Goal: Task Accomplishment & Management: Complete application form

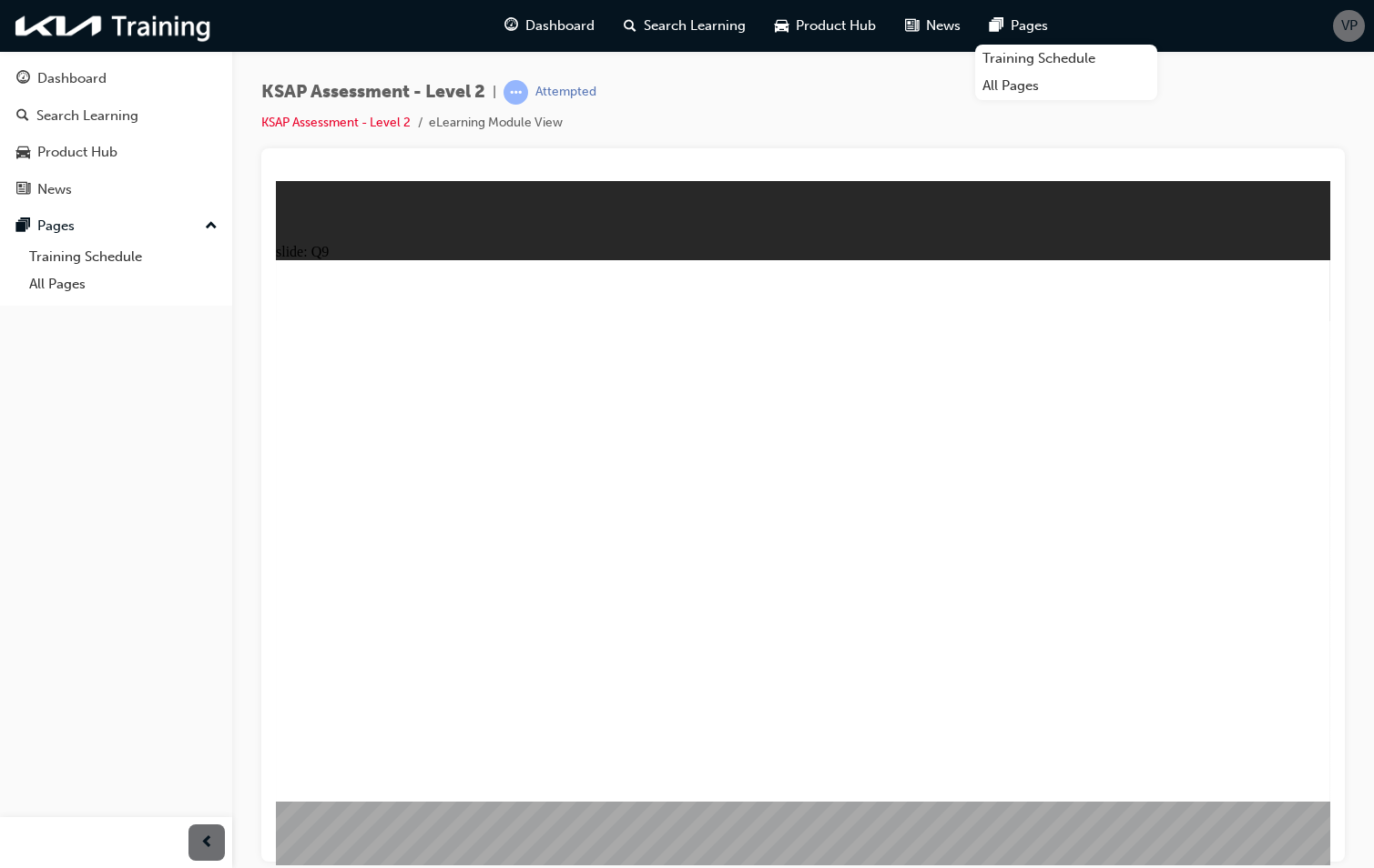
radio input "true"
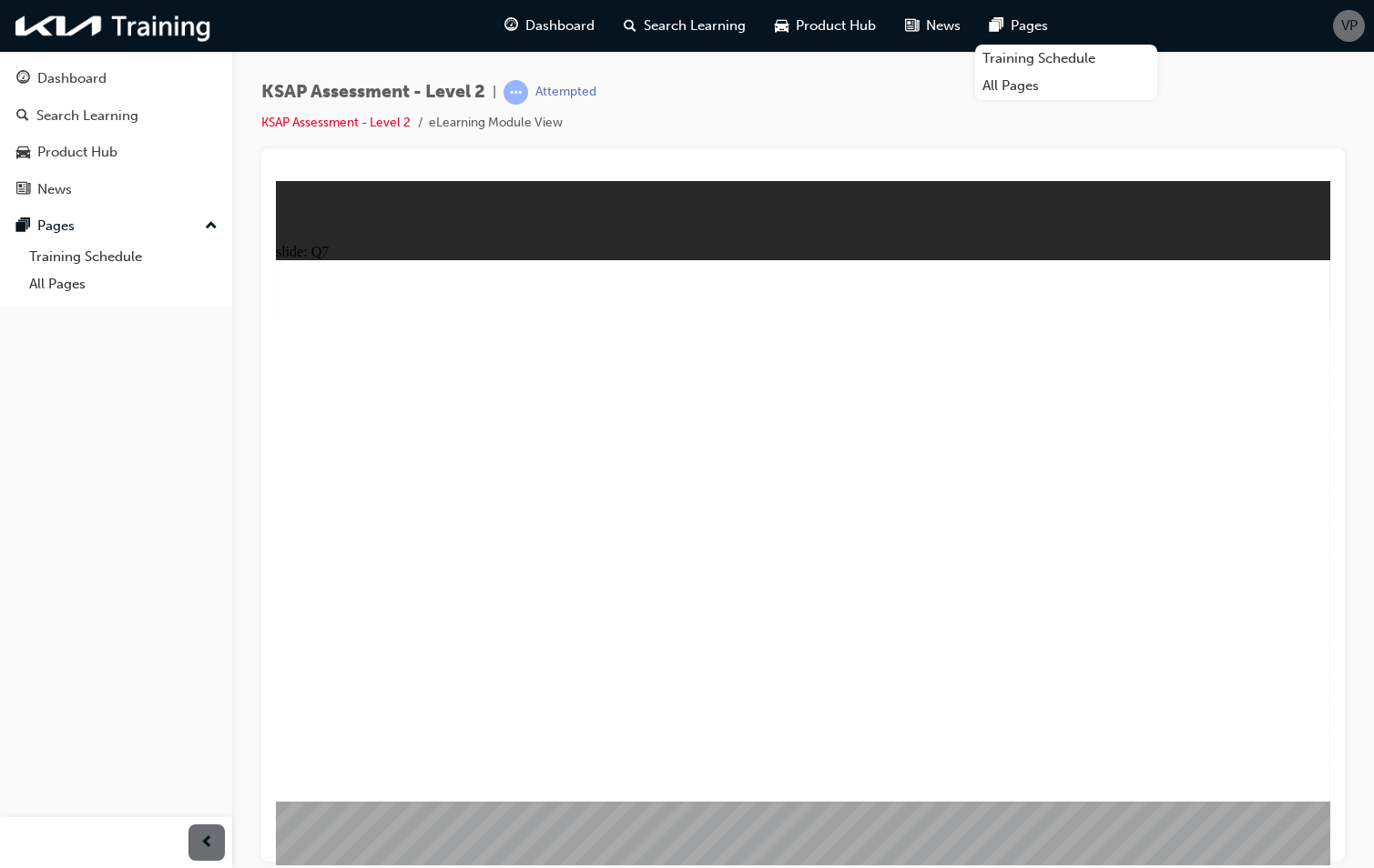
radio input "true"
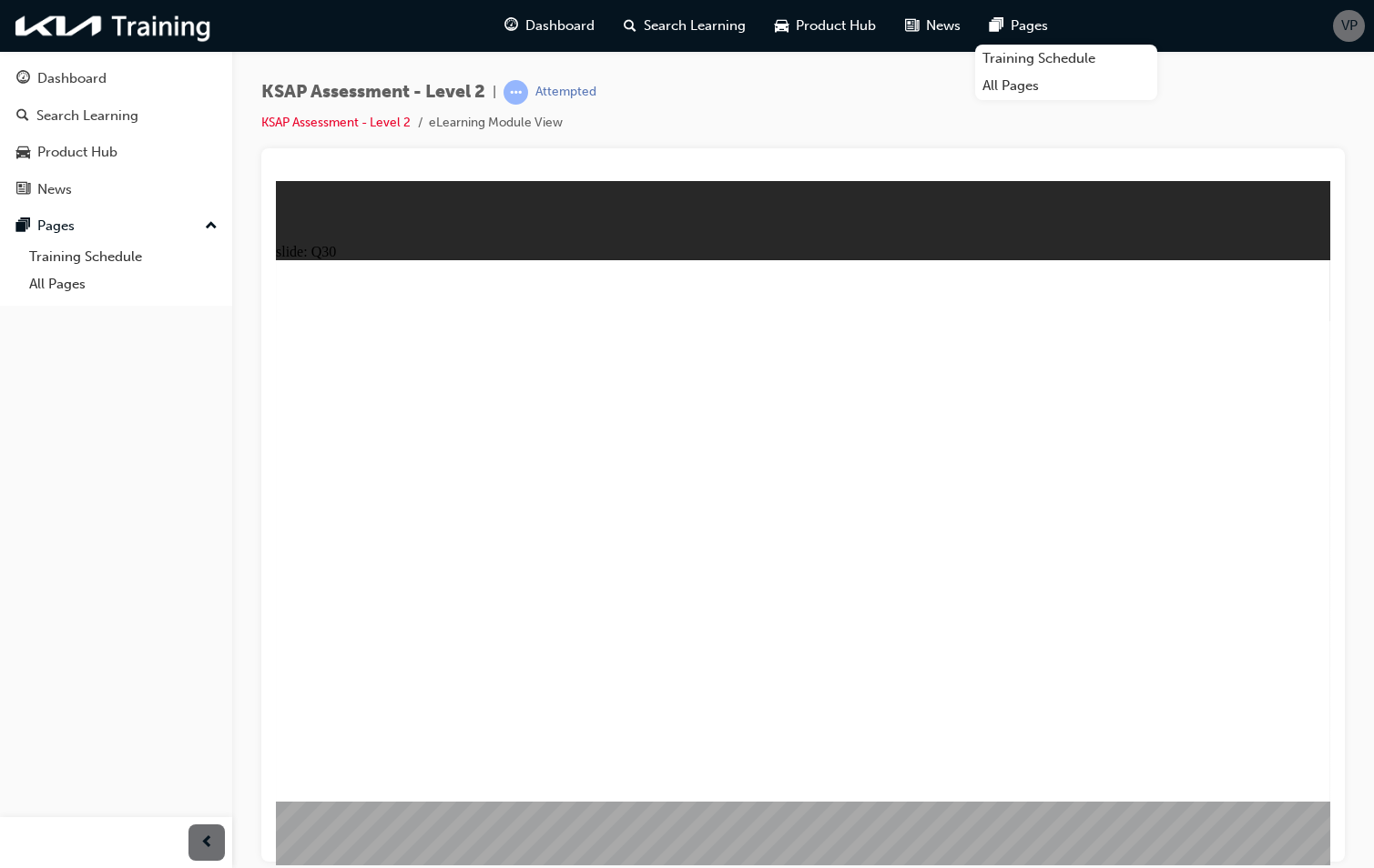
radio input "true"
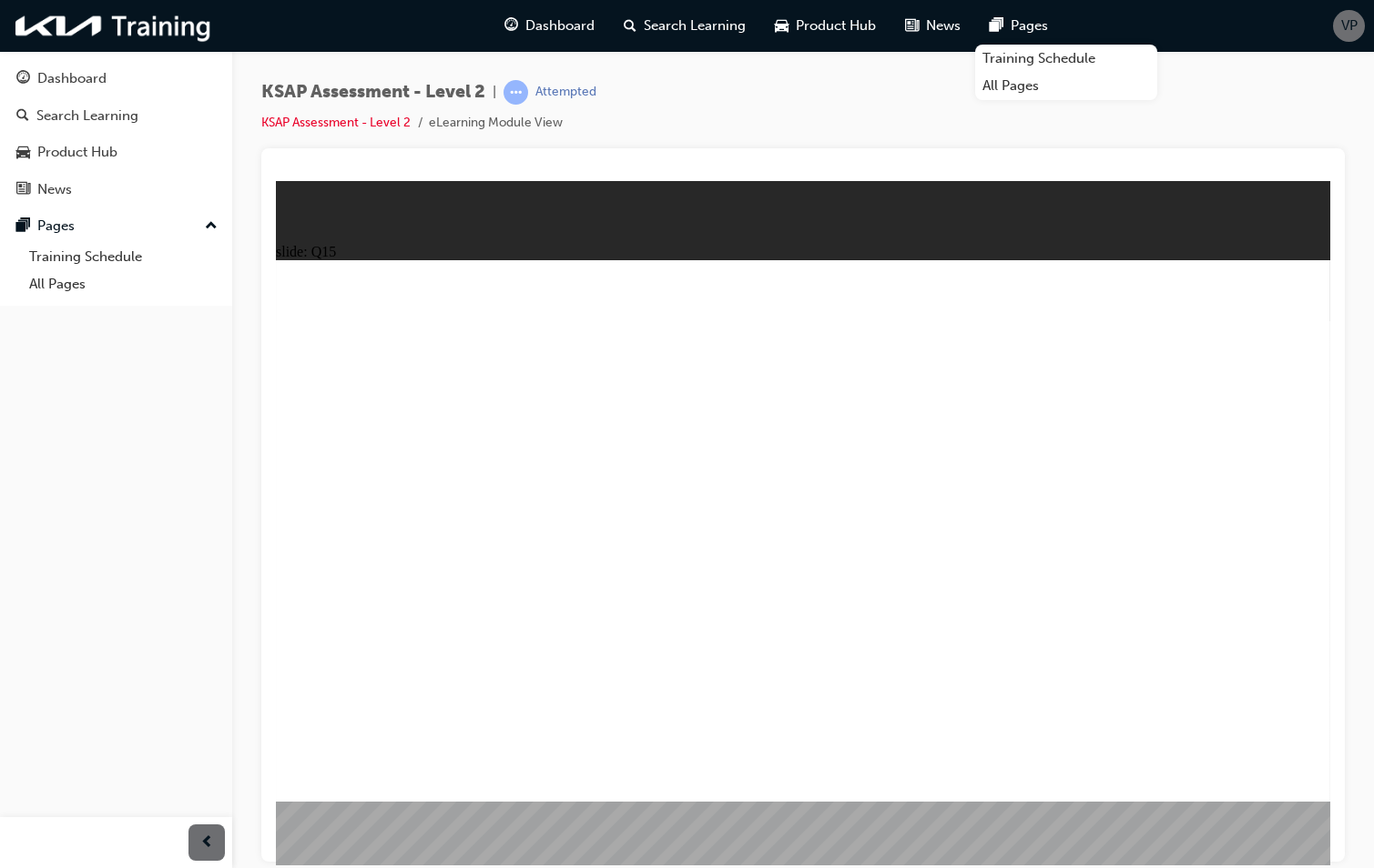
radio input "true"
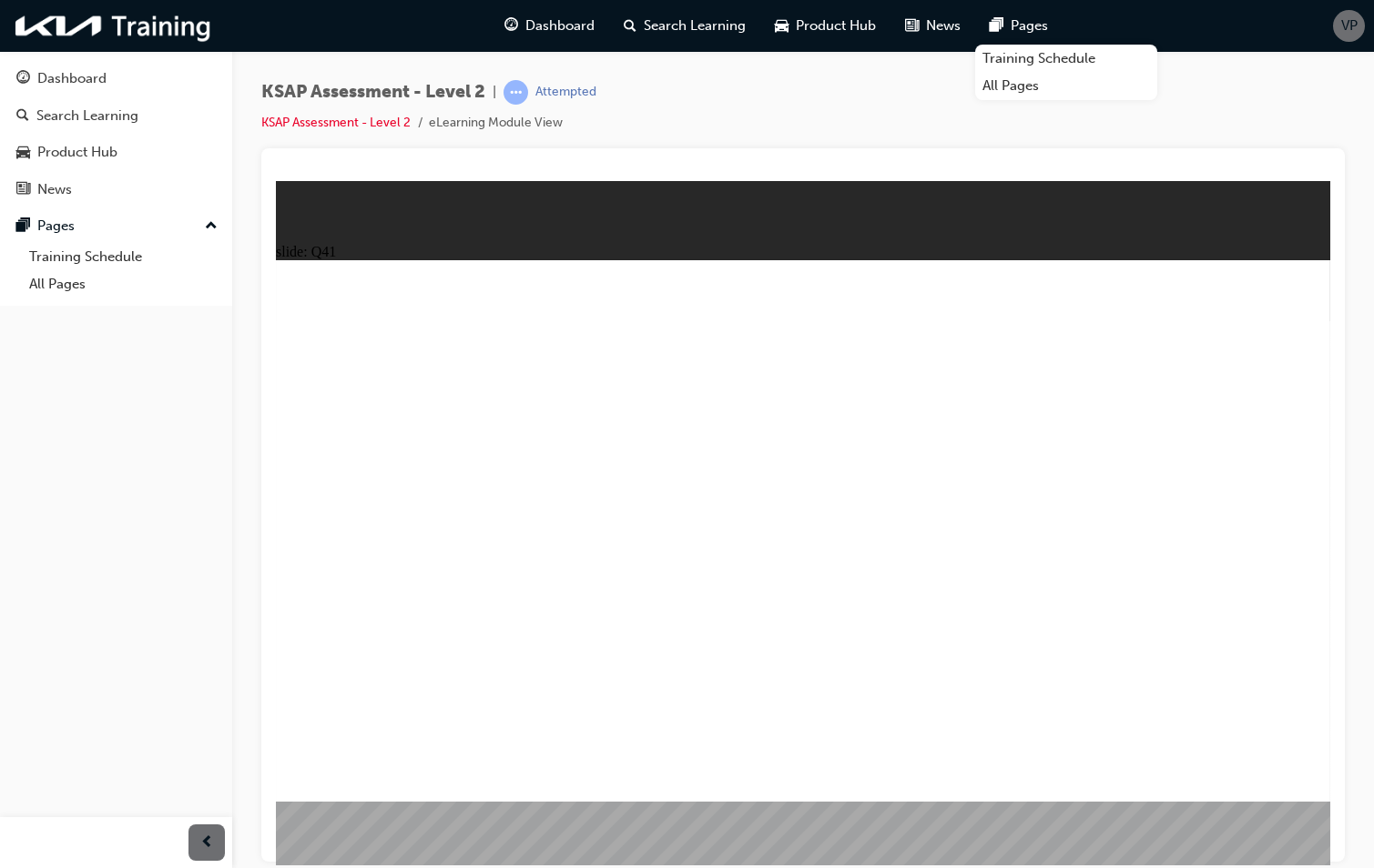
drag, startPoint x: 843, startPoint y: 604, endPoint x: 1615, endPoint y: 739, distance: 783.7
radio input "true"
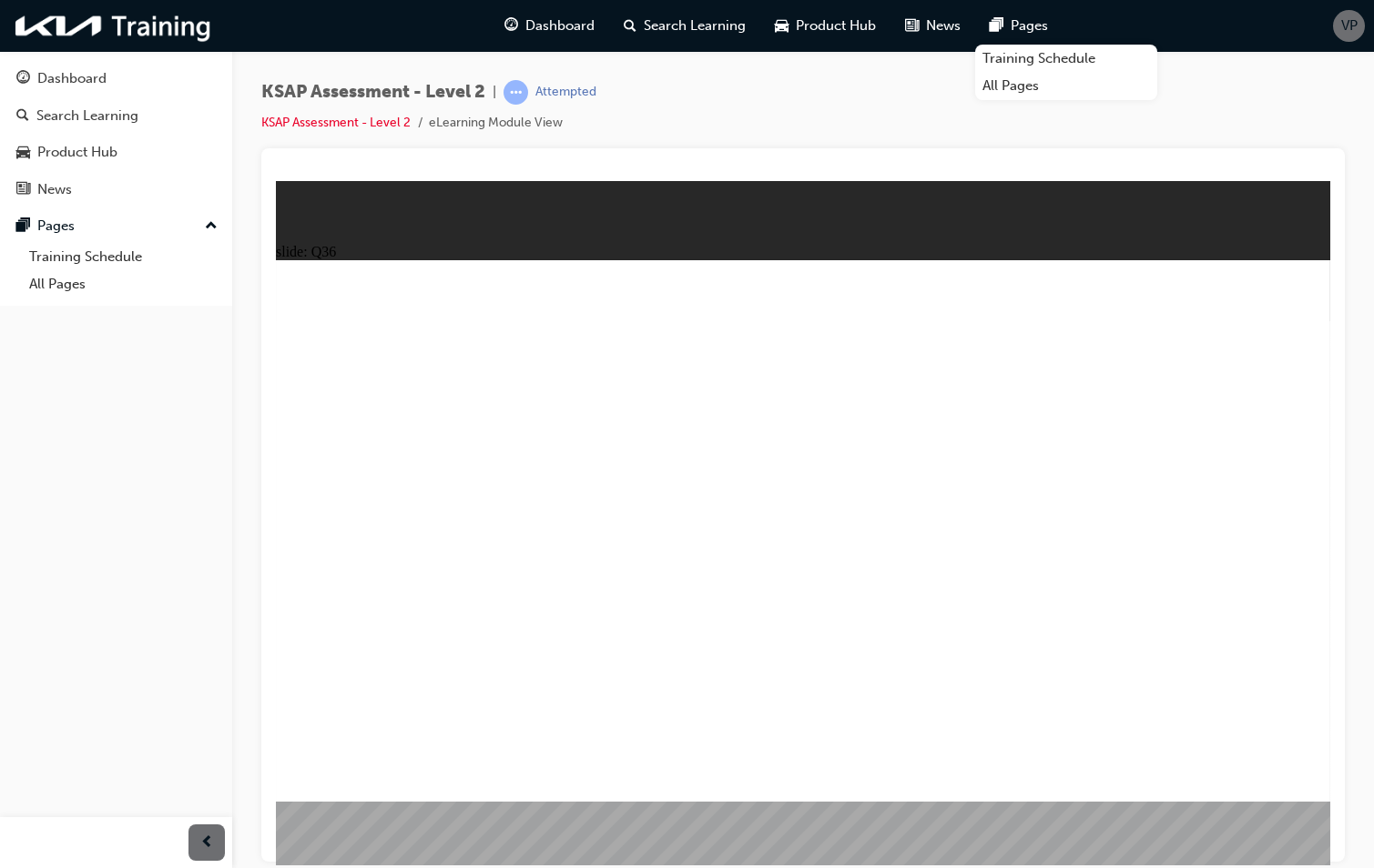
radio input "true"
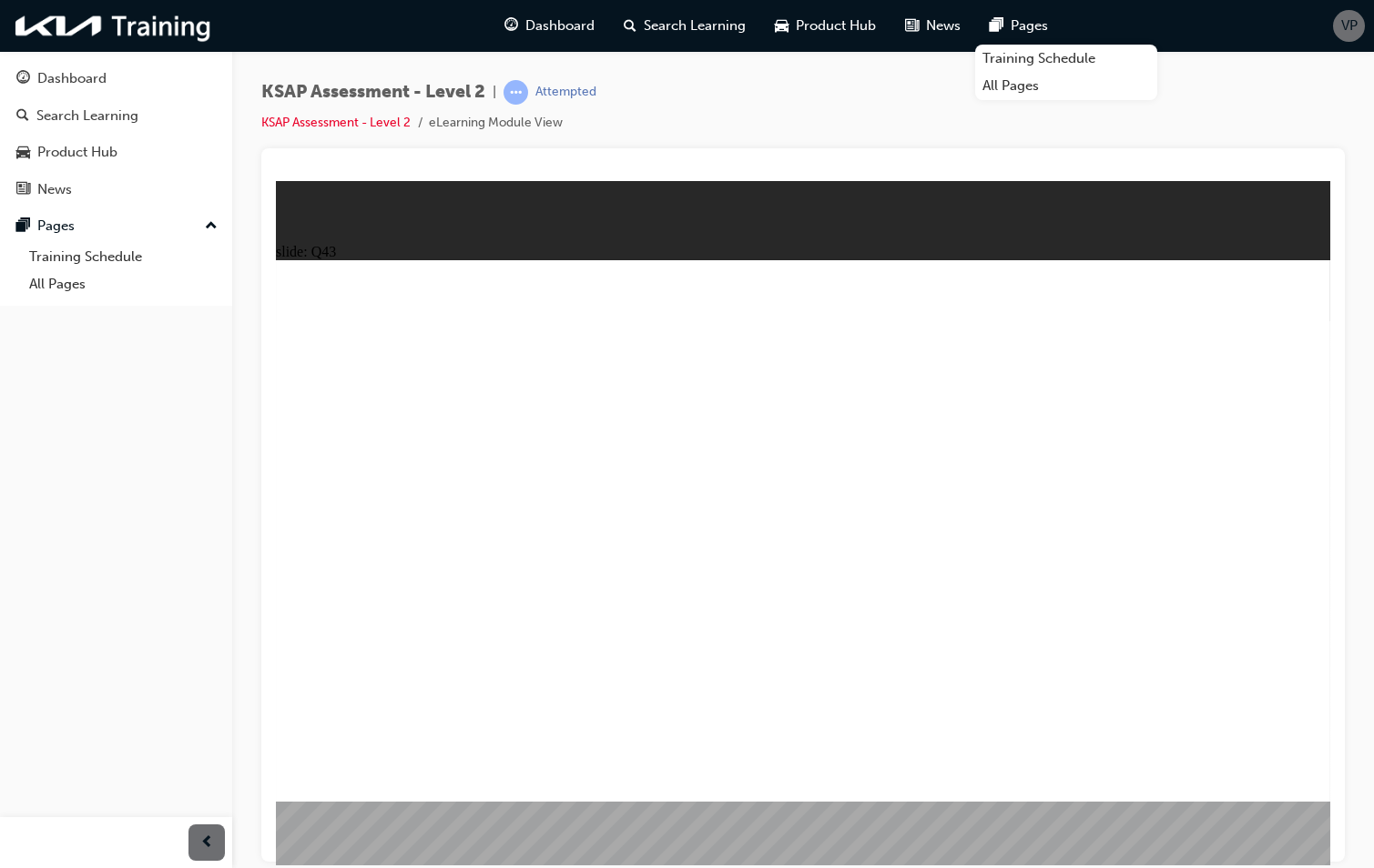
radio input "true"
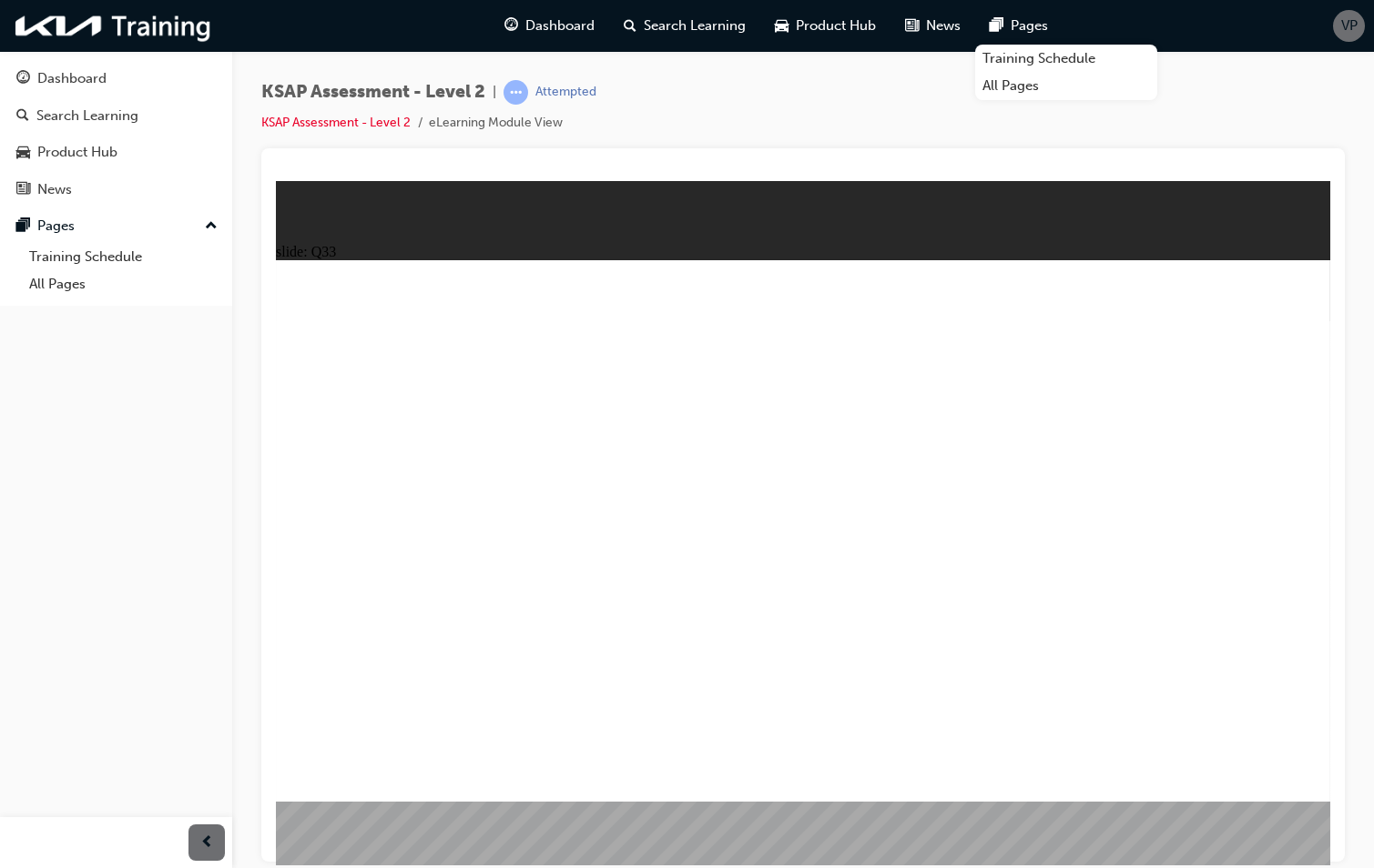
radio input "true"
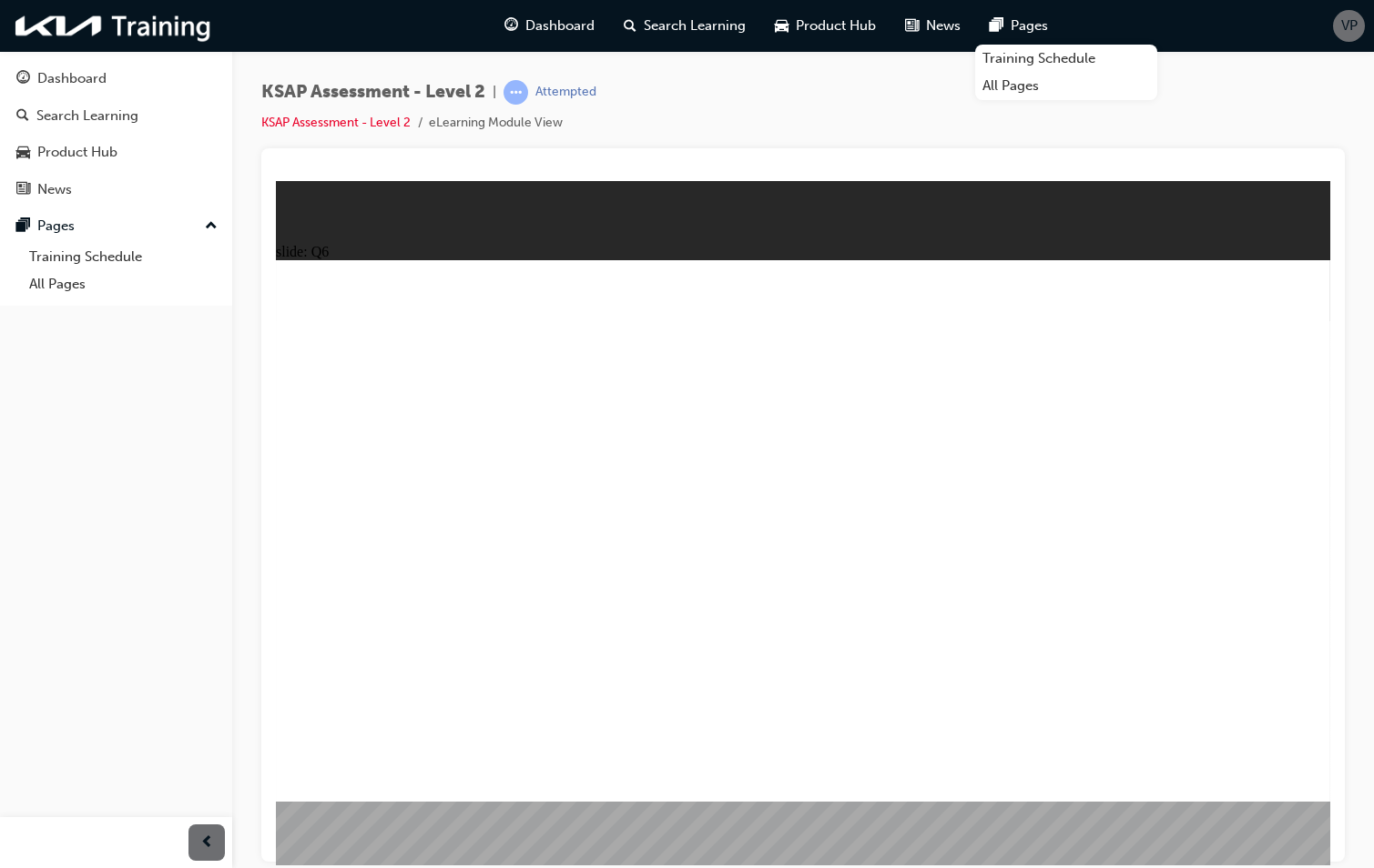
radio input "true"
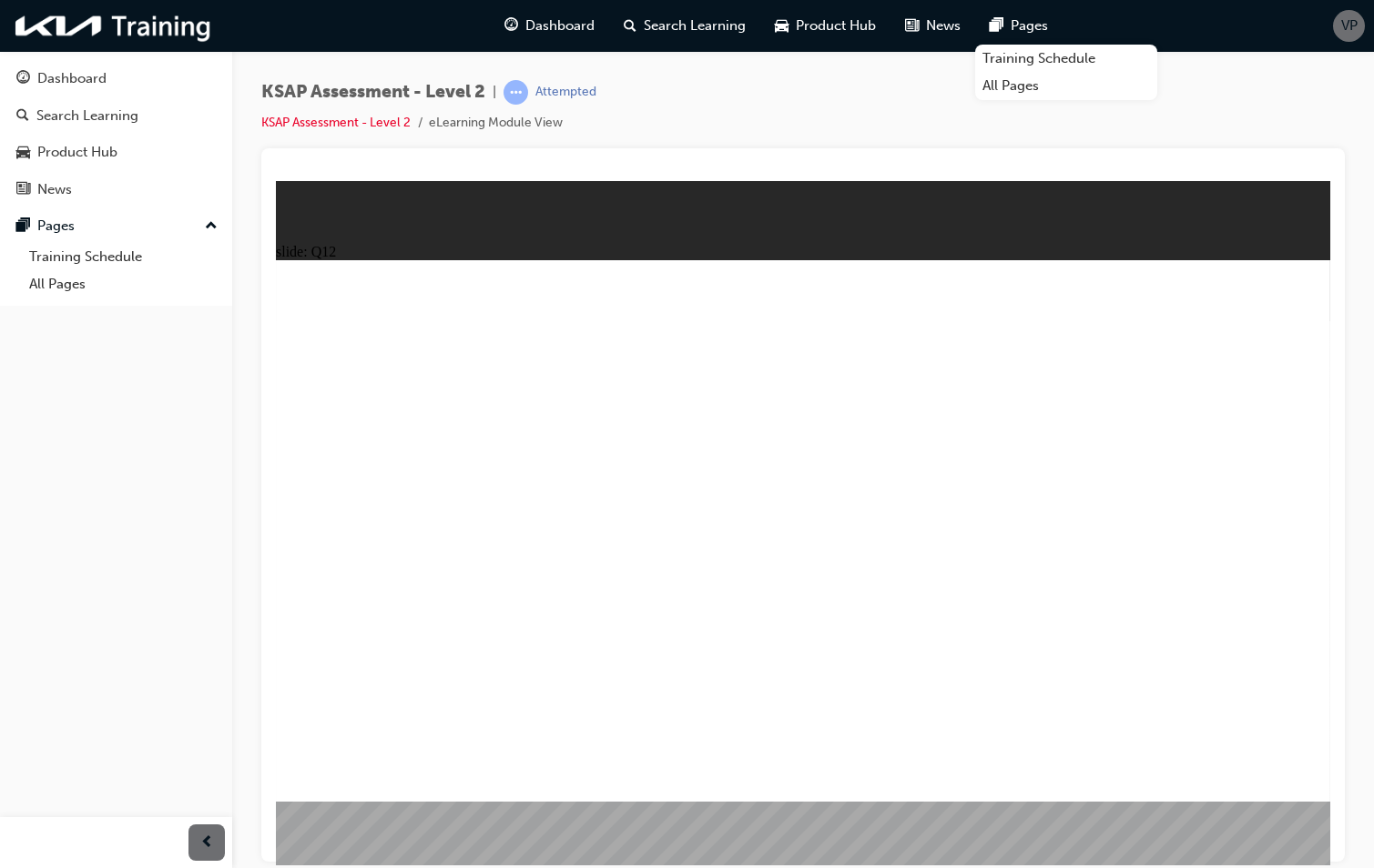
radio input "true"
drag, startPoint x: 786, startPoint y: 447, endPoint x: 828, endPoint y: 533, distance: 95.7
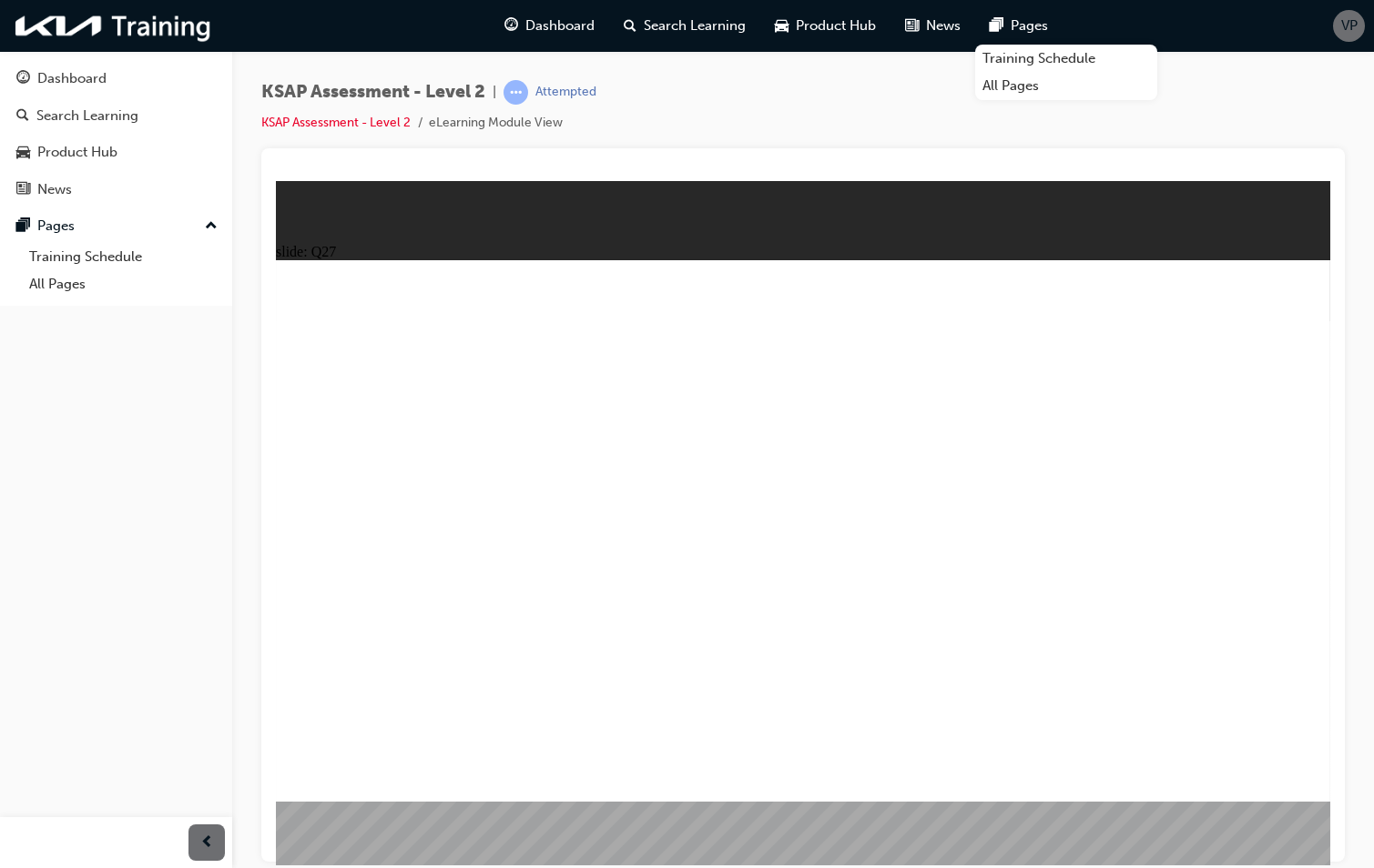
radio input "true"
drag, startPoint x: 799, startPoint y: 606, endPoint x: 818, endPoint y: 607, distance: 19.0
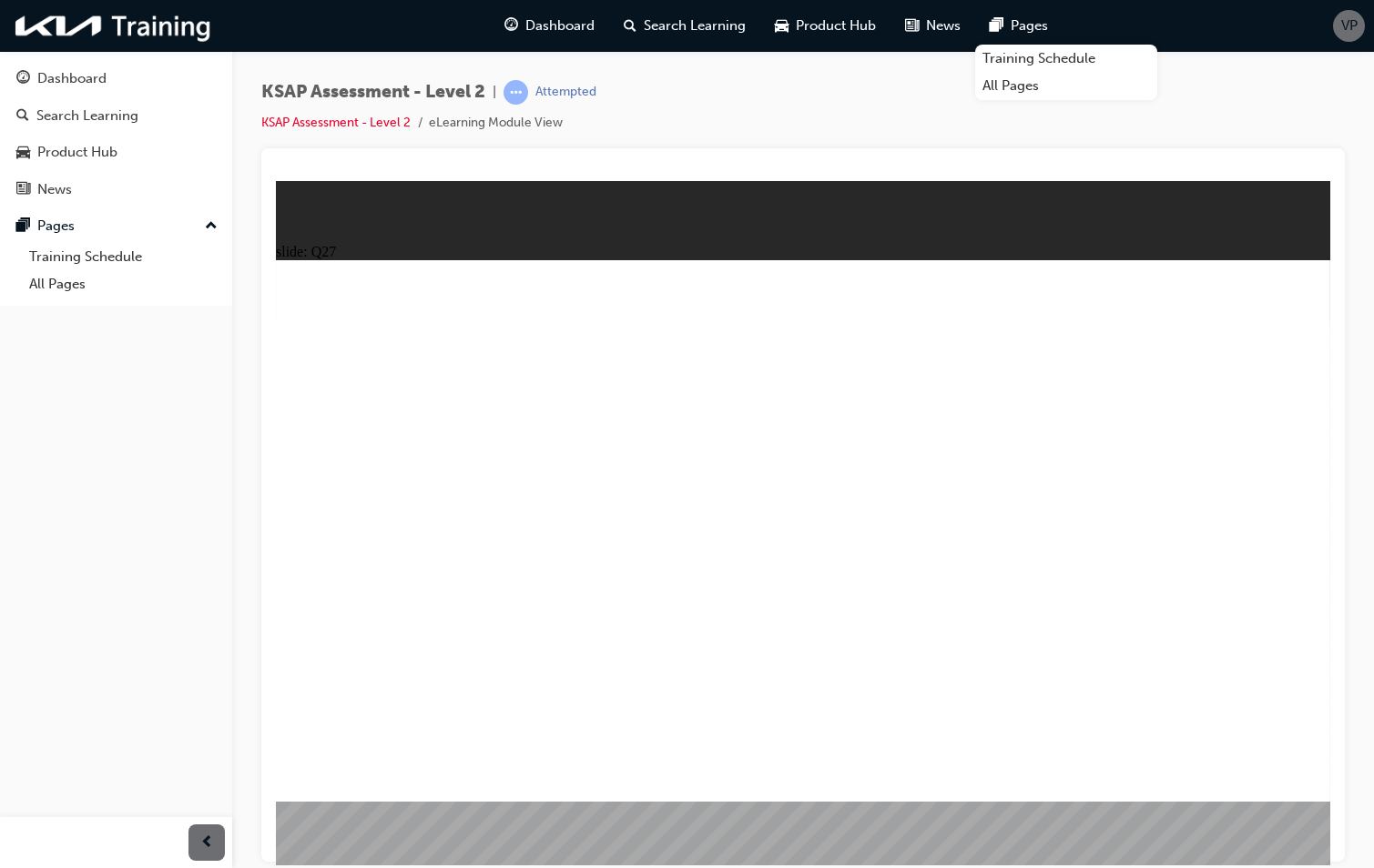
drag, startPoint x: 661, startPoint y: 434, endPoint x: 394, endPoint y: 424, distance: 267.2
radio input "true"
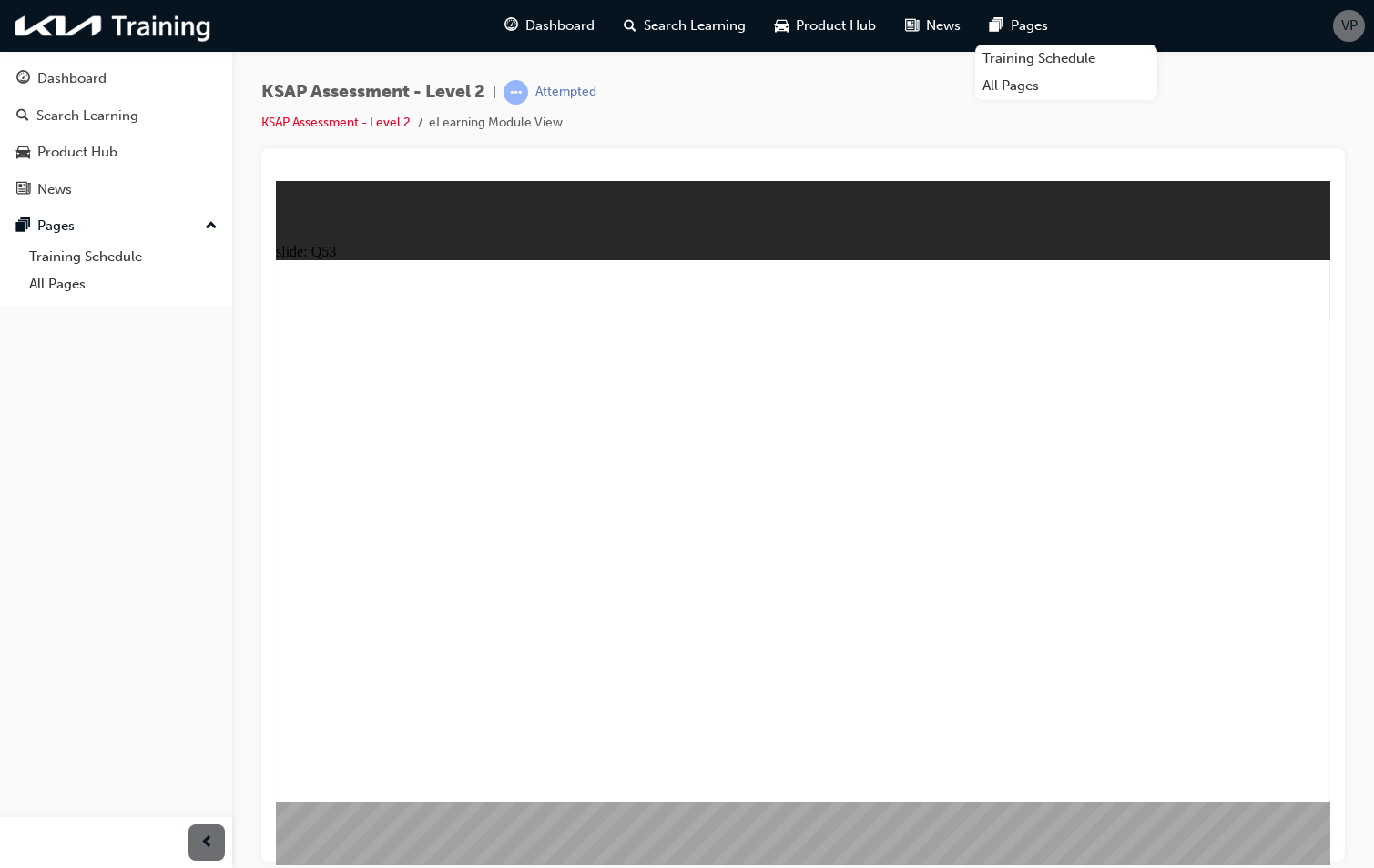
drag, startPoint x: 950, startPoint y: 650, endPoint x: 990, endPoint y: 669, distance: 44.3
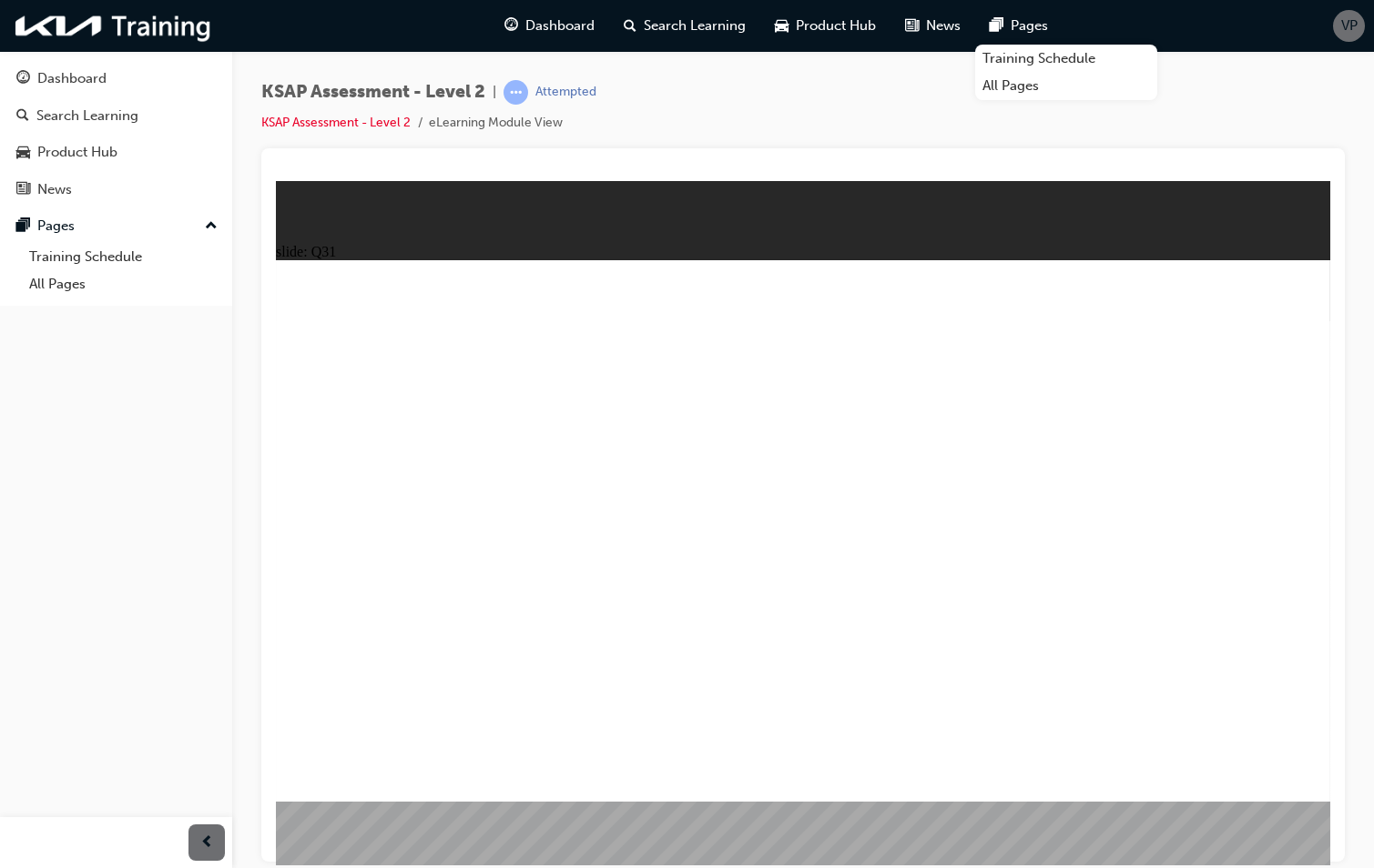
radio input "true"
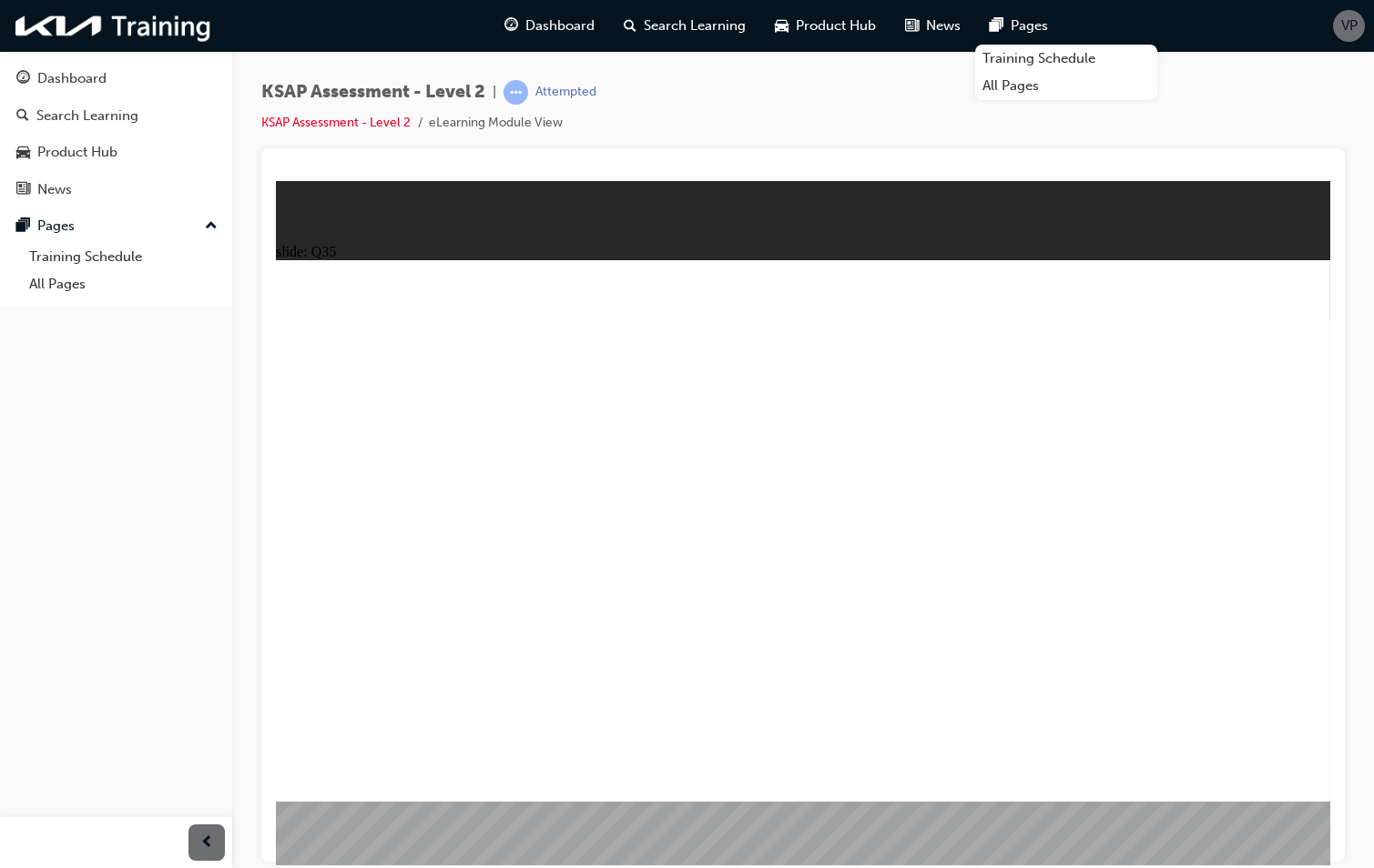
radio input "true"
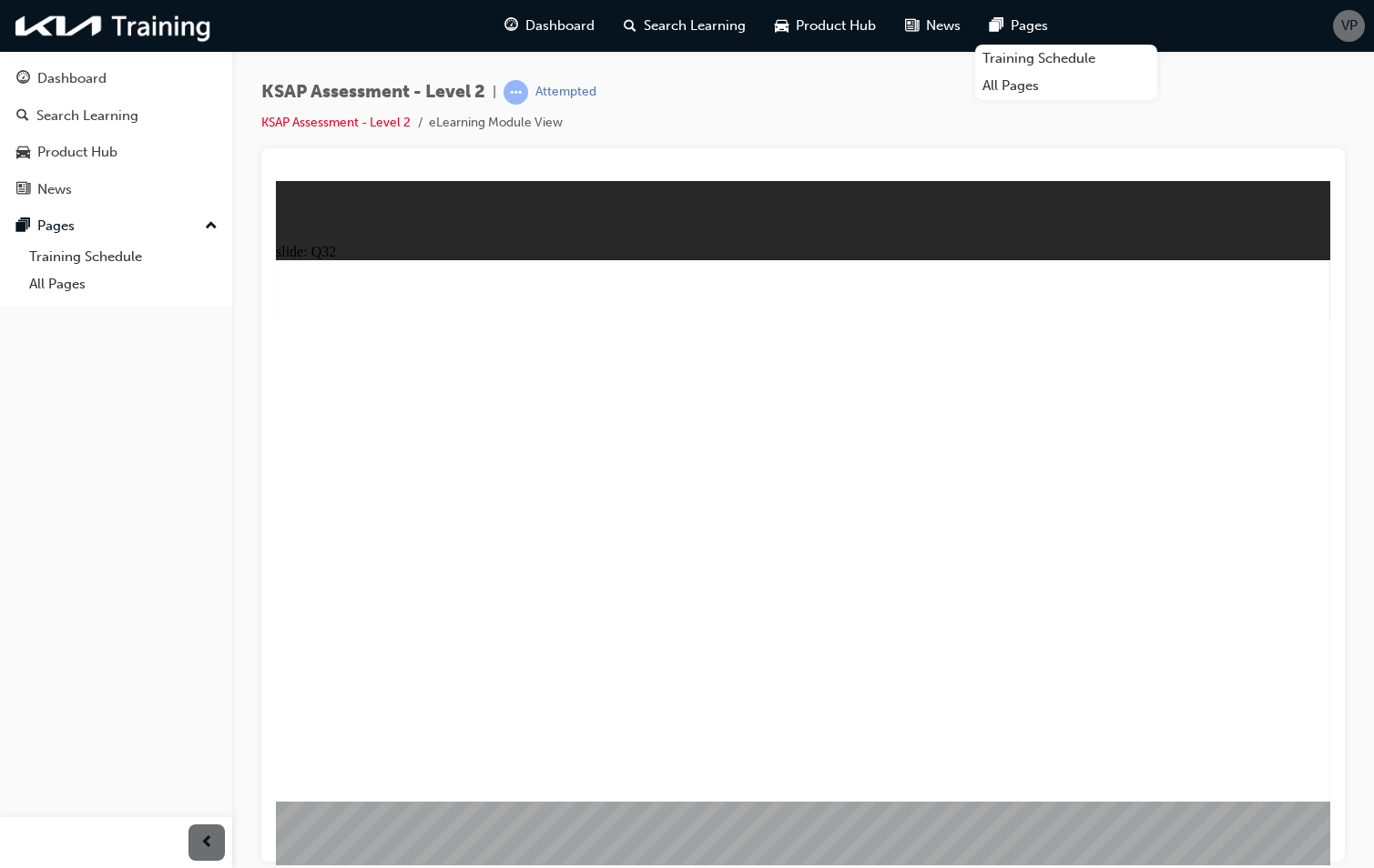
radio input "true"
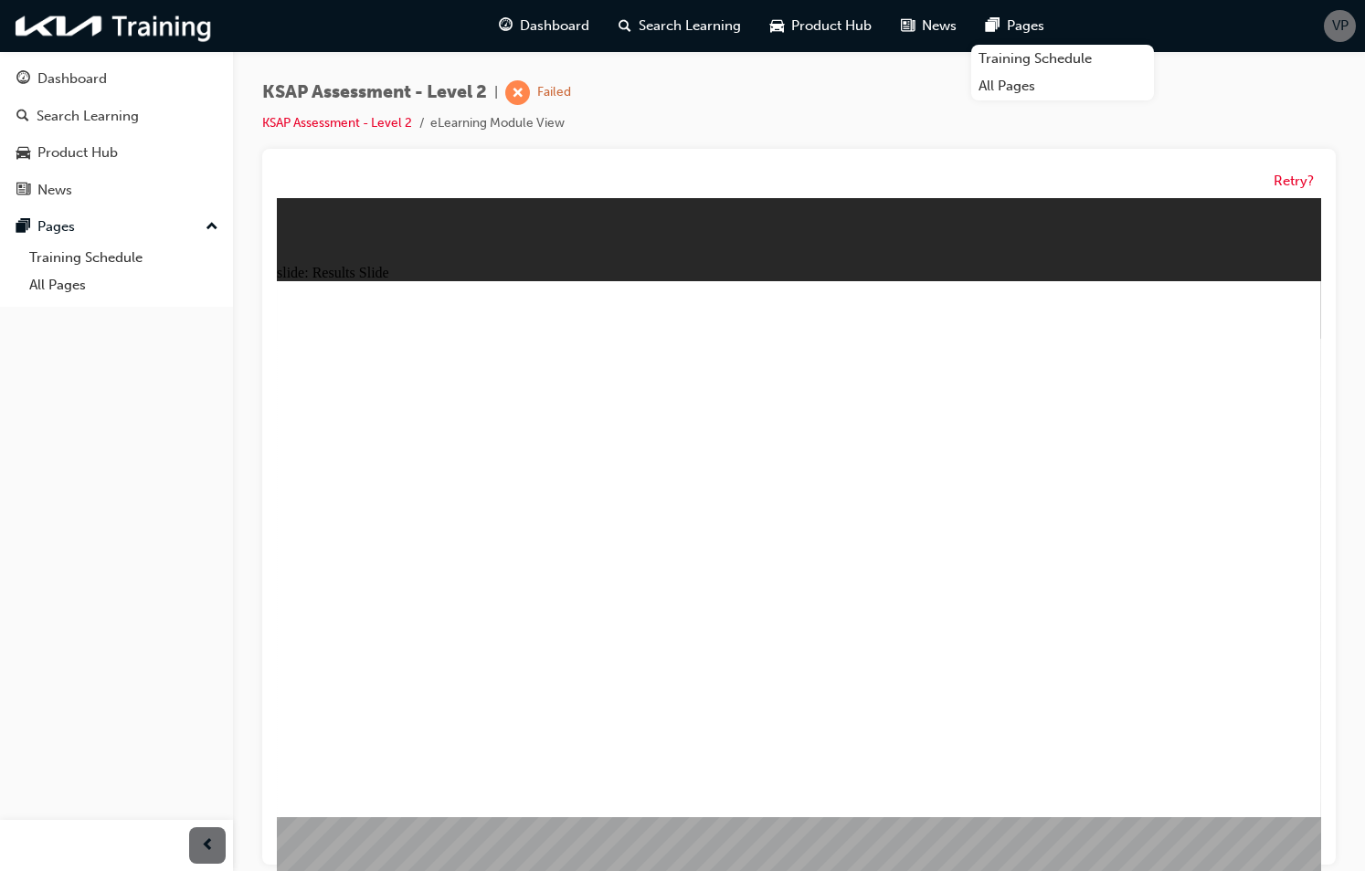
drag, startPoint x: 553, startPoint y: 82, endPoint x: 551, endPoint y: 69, distance: 13.8
click at [554, 82] on div "KSAP Assessment - Level 2 | Failed KSAP Assessment - Level 2 eLearning Module V…" at bounding box center [799, 438] width 1132 height 775
click at [541, 38] on div "Dashboard" at bounding box center [544, 25] width 120 height 37
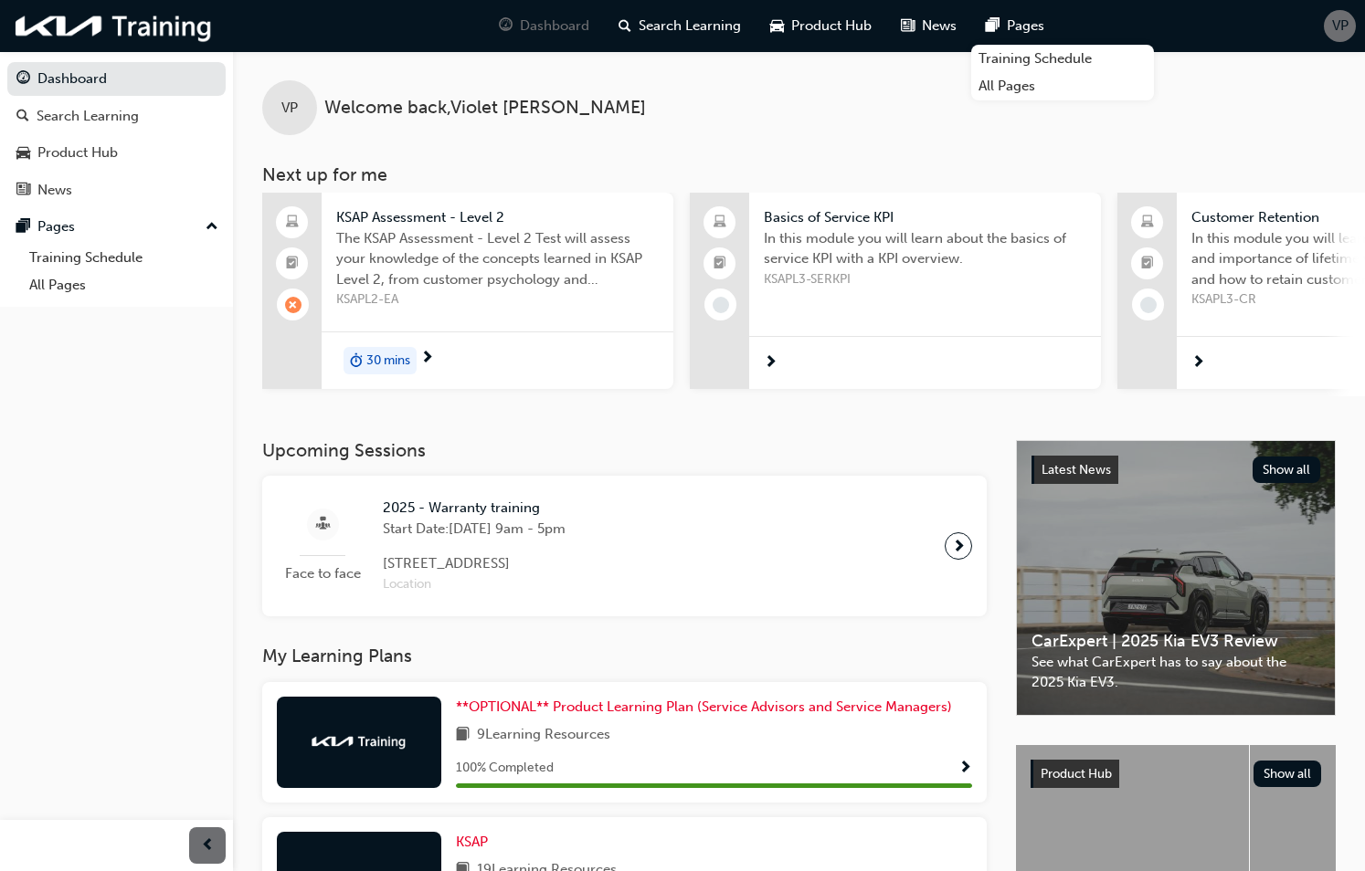
click at [497, 313] on div "KSAP Assessment - Level 2 The KSAP Assessment - Level 2 Test will assess your k…" at bounding box center [498, 254] width 352 height 123
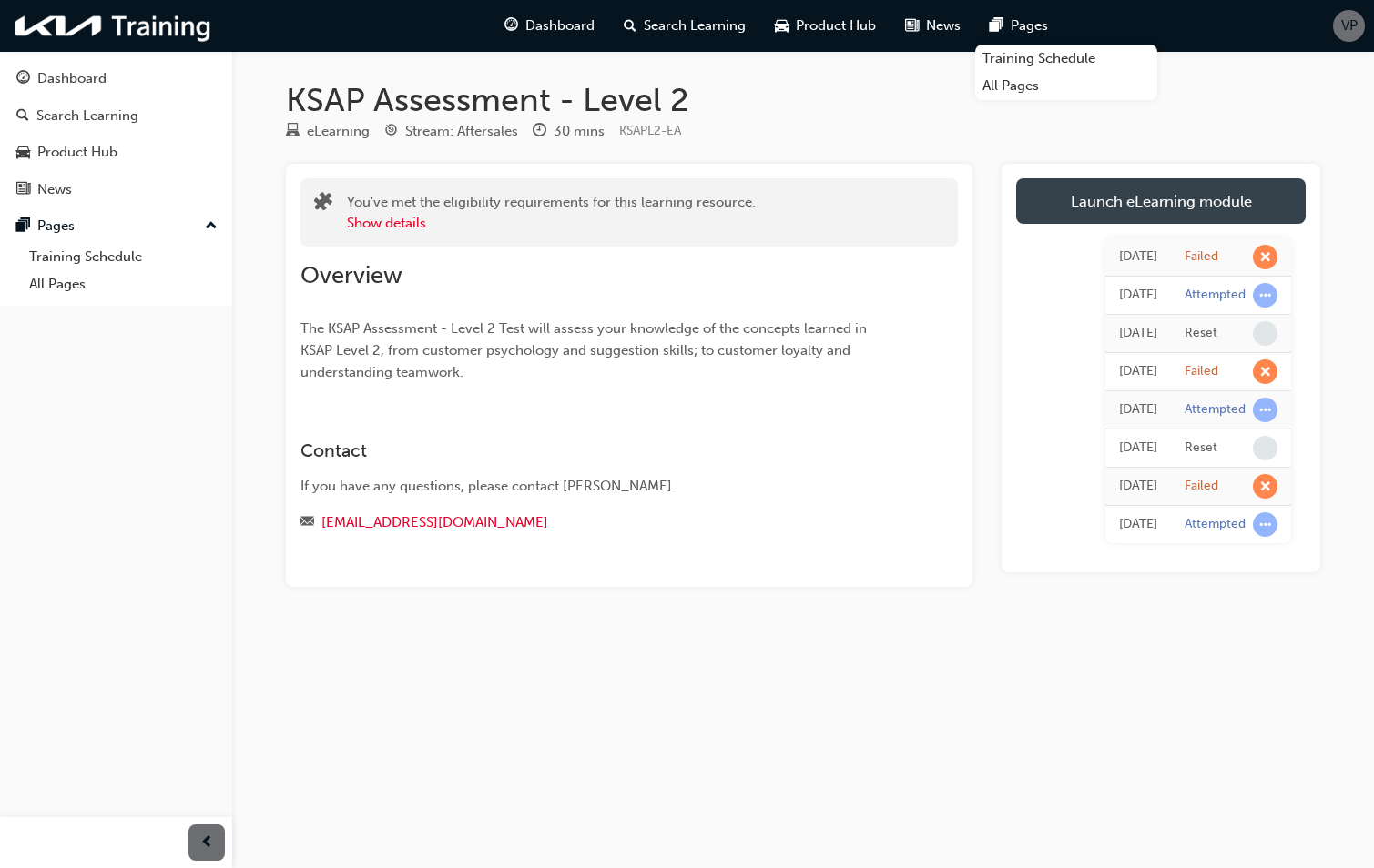
click at [1122, 195] on link "Launch eLearning module" at bounding box center [1161, 201] width 289 height 46
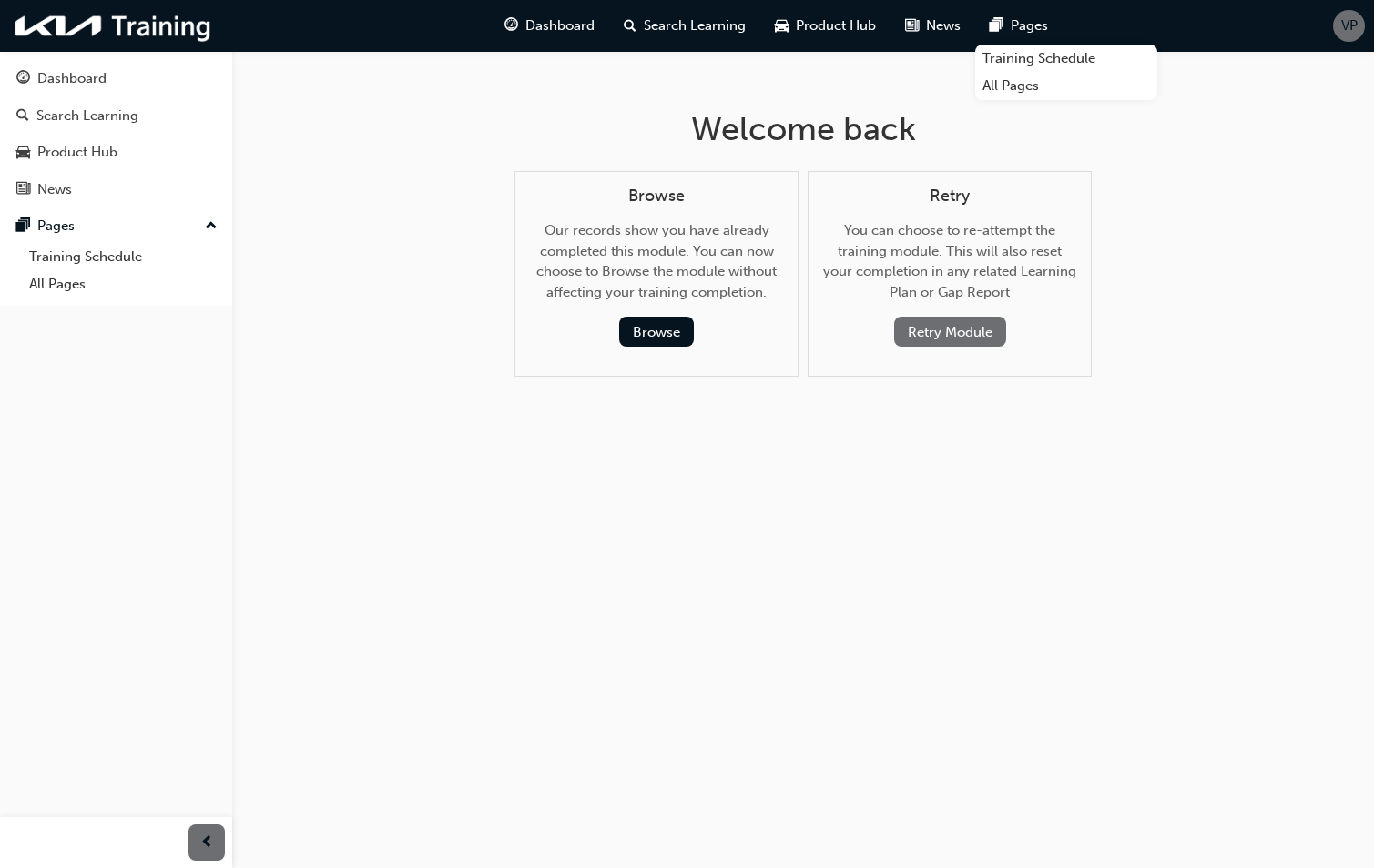
click at [925, 332] on button "Retry Module" at bounding box center [950, 332] width 112 height 30
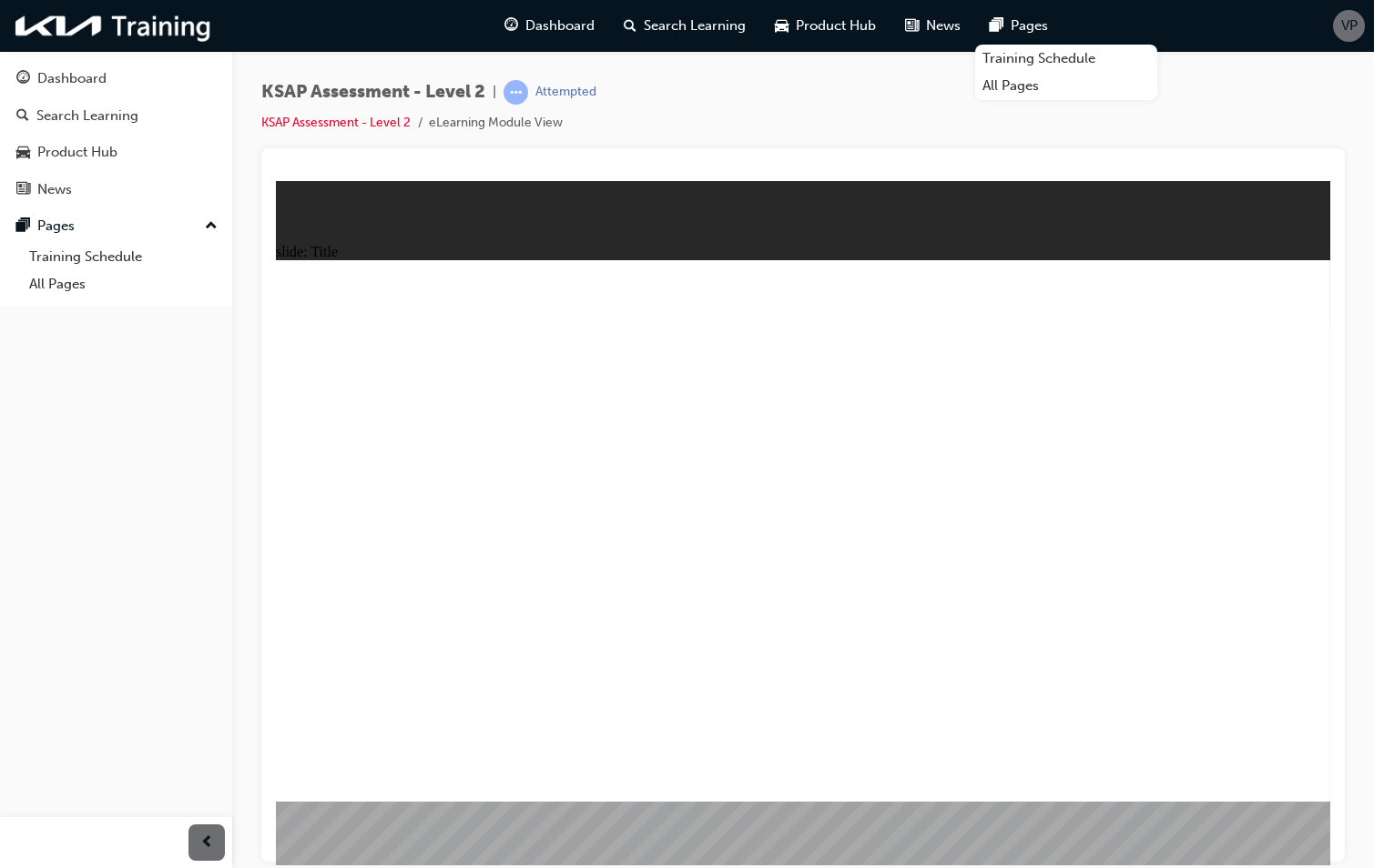
drag, startPoint x: 935, startPoint y: 651, endPoint x: 1045, endPoint y: 656, distance: 110.1
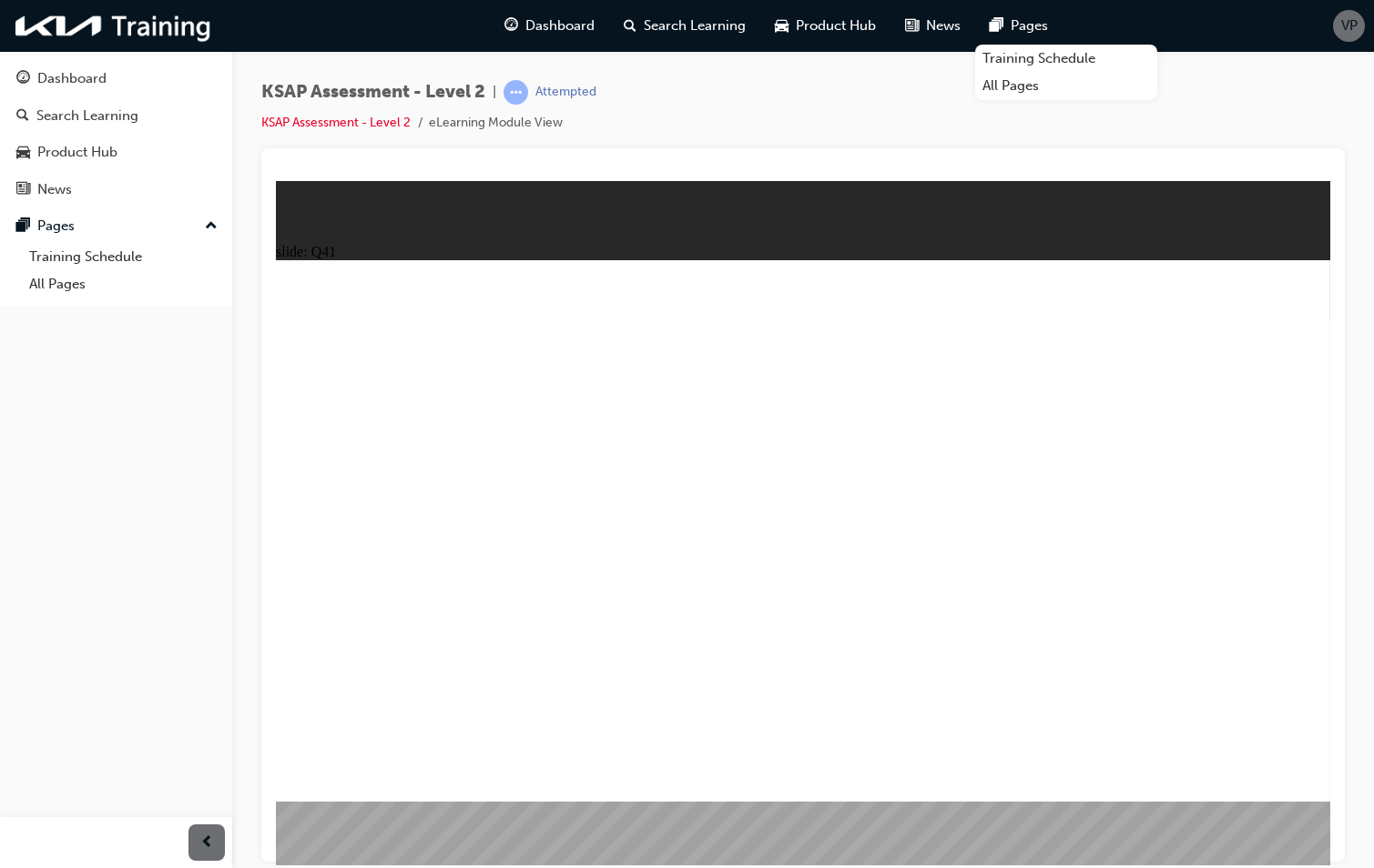
radio input "true"
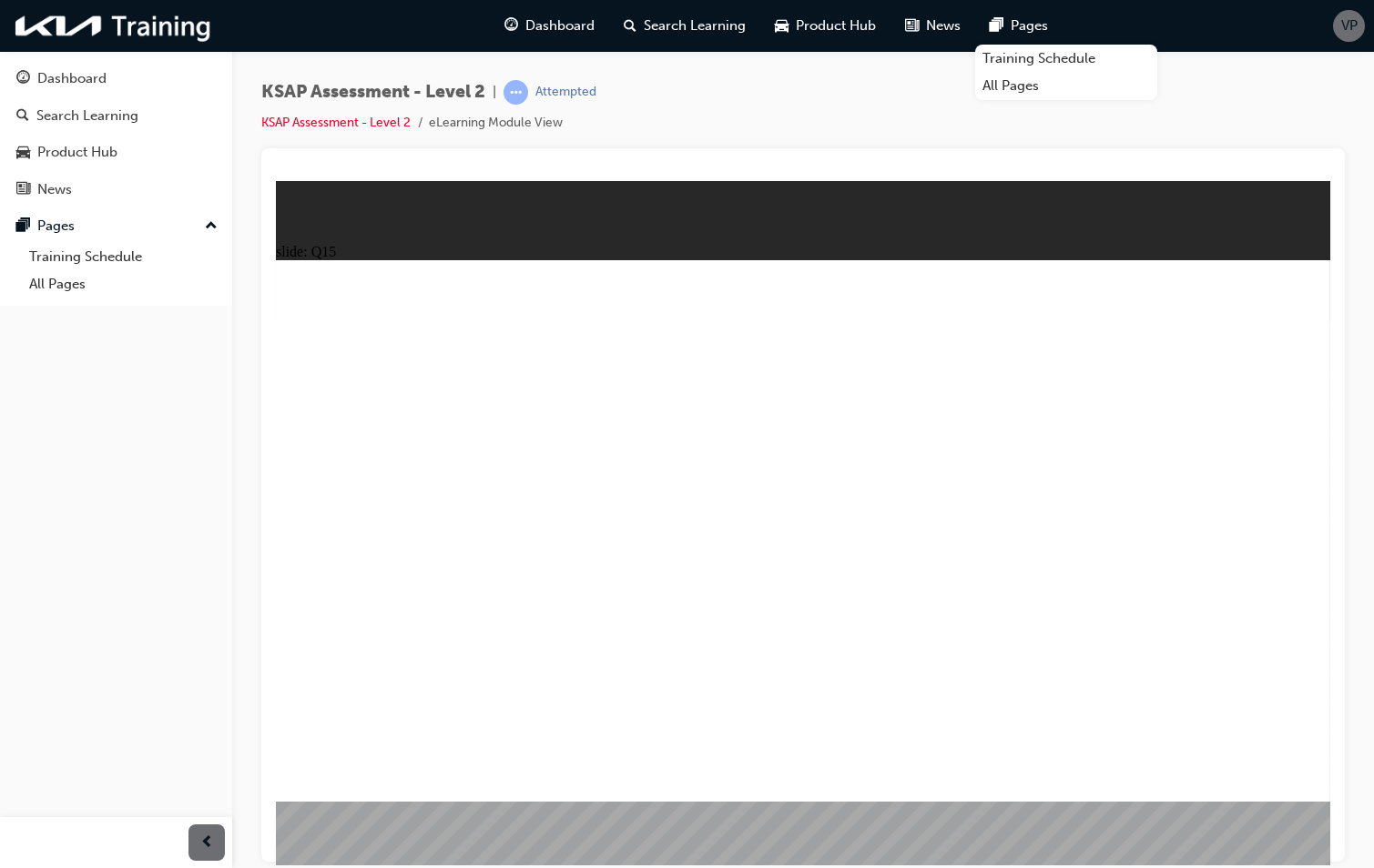
drag, startPoint x: 991, startPoint y: 512, endPoint x: 1143, endPoint y: 527, distance: 152.7
radio input "true"
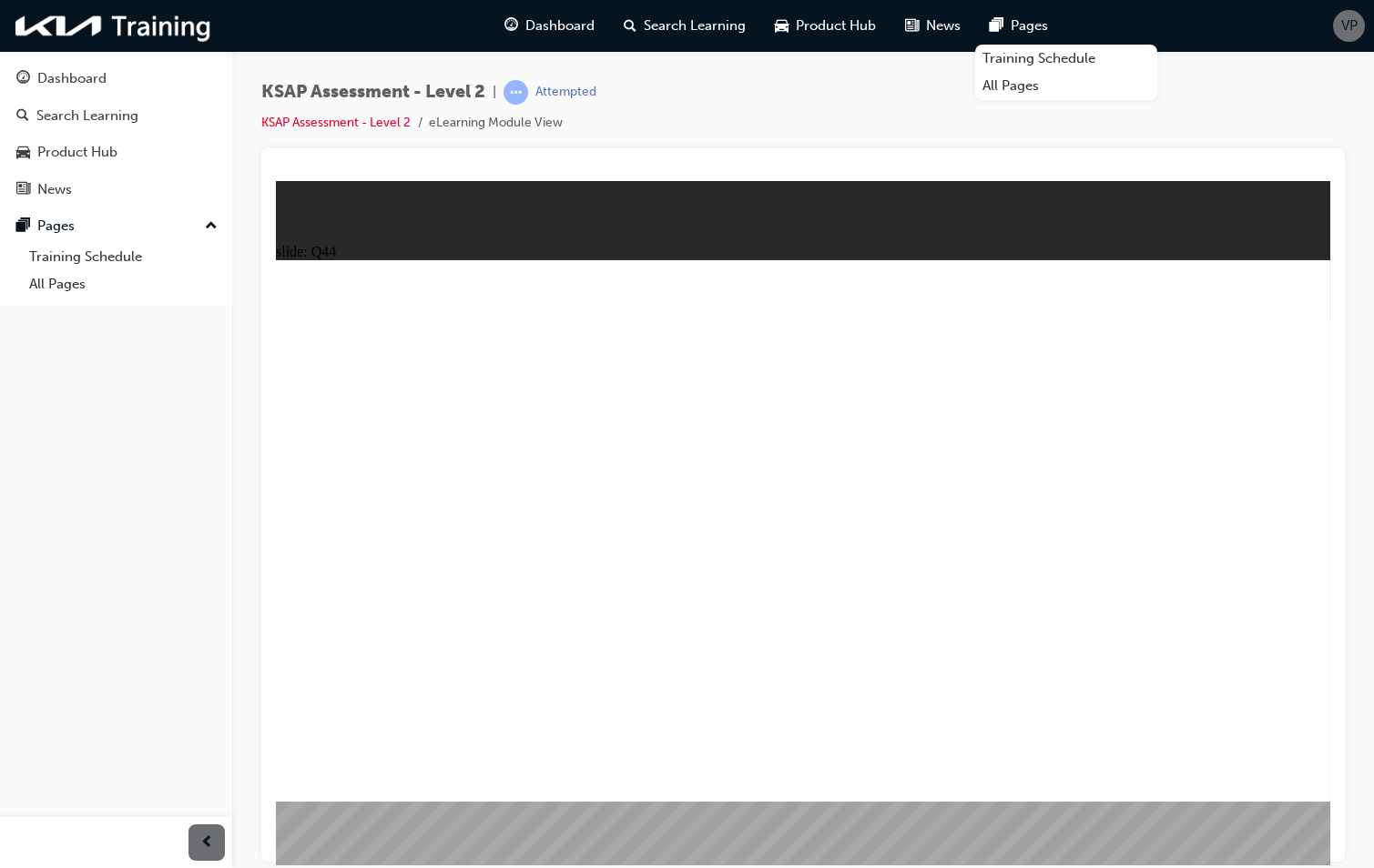
radio input "true"
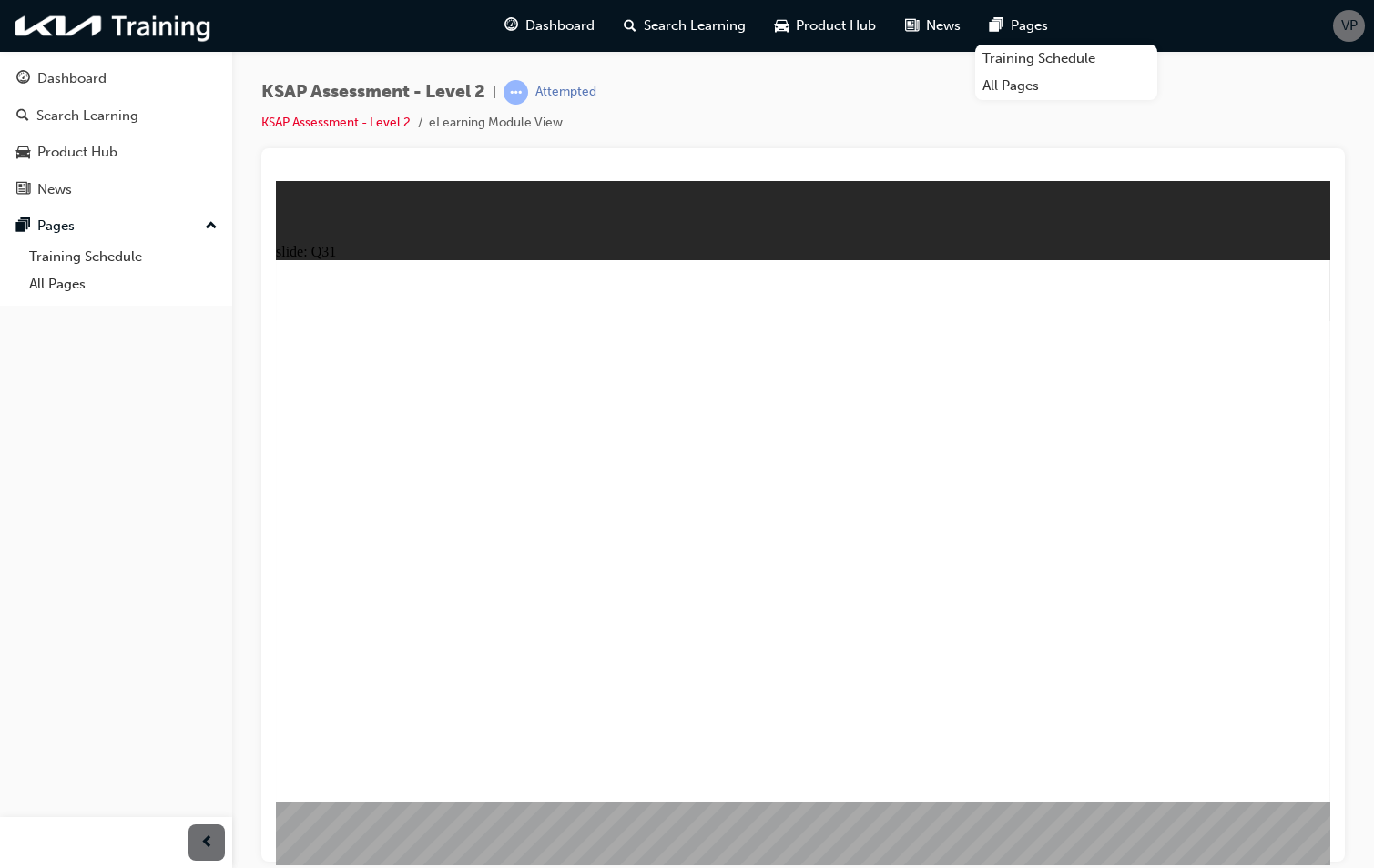
radio input "true"
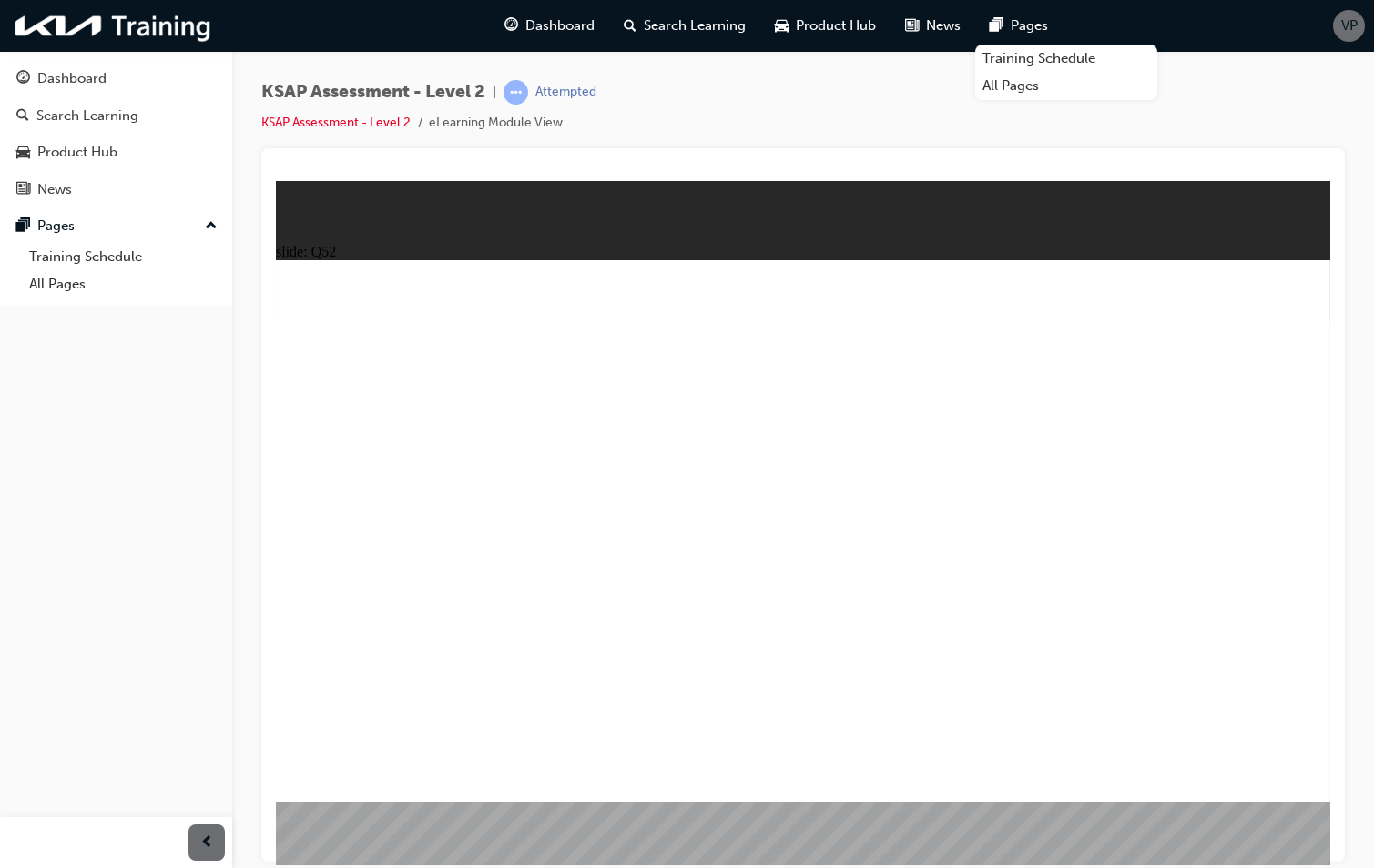
radio input "true"
